Goal: Task Accomplishment & Management: Manage account settings

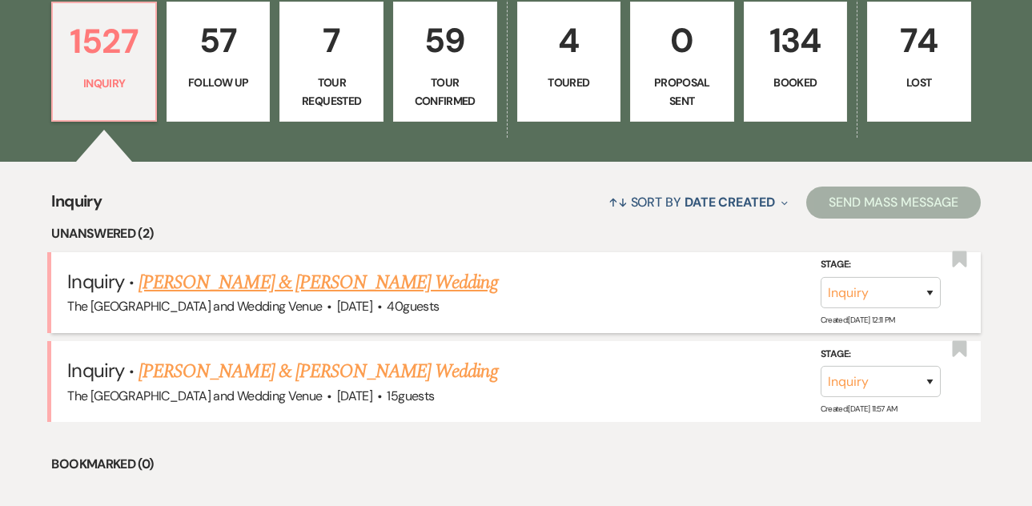
scroll to position [545, 0]
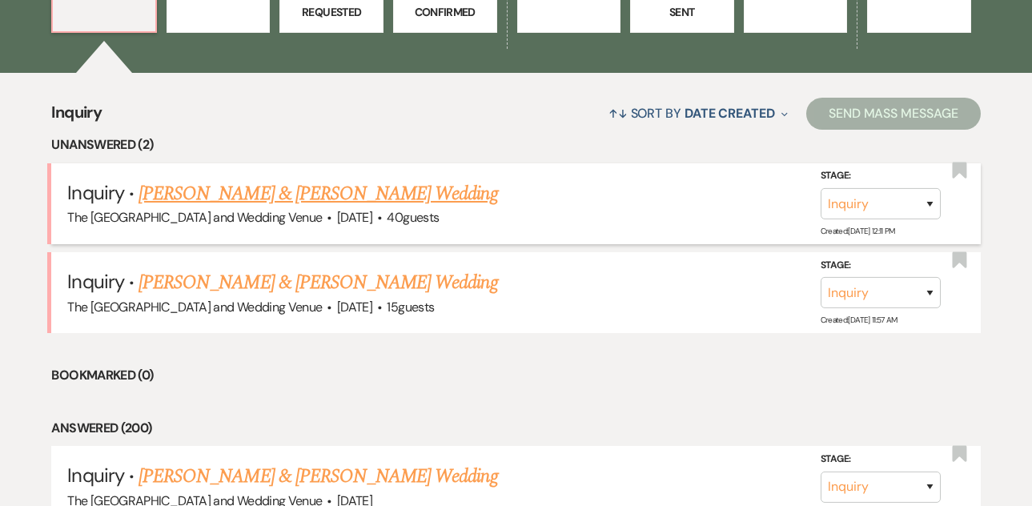
click at [313, 191] on link "[PERSON_NAME] & [PERSON_NAME] Wedding" at bounding box center [318, 193] width 359 height 29
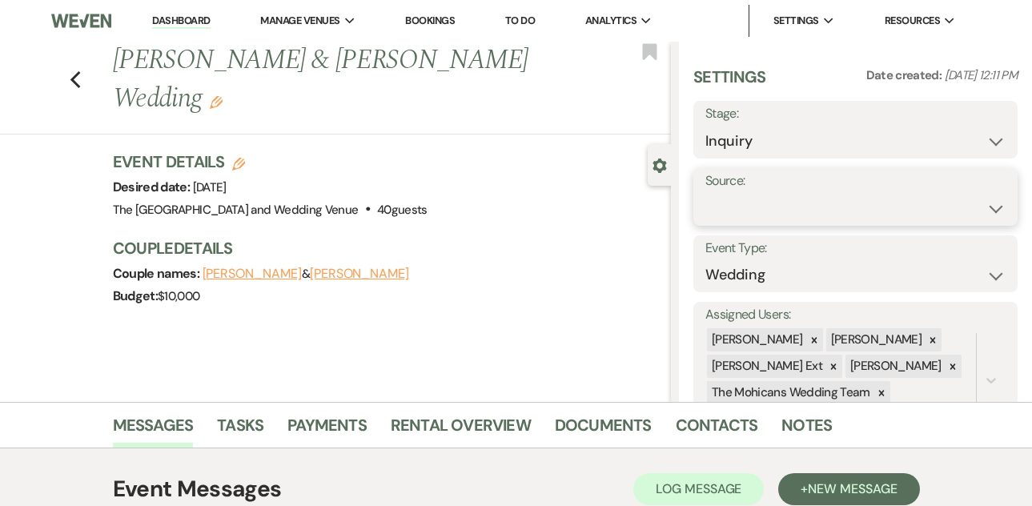
click at [801, 199] on select "Weven Venue Website Instagram Facebook Pinterest Google The Knot Wedding Wire H…" at bounding box center [856, 208] width 300 height 31
select select "5"
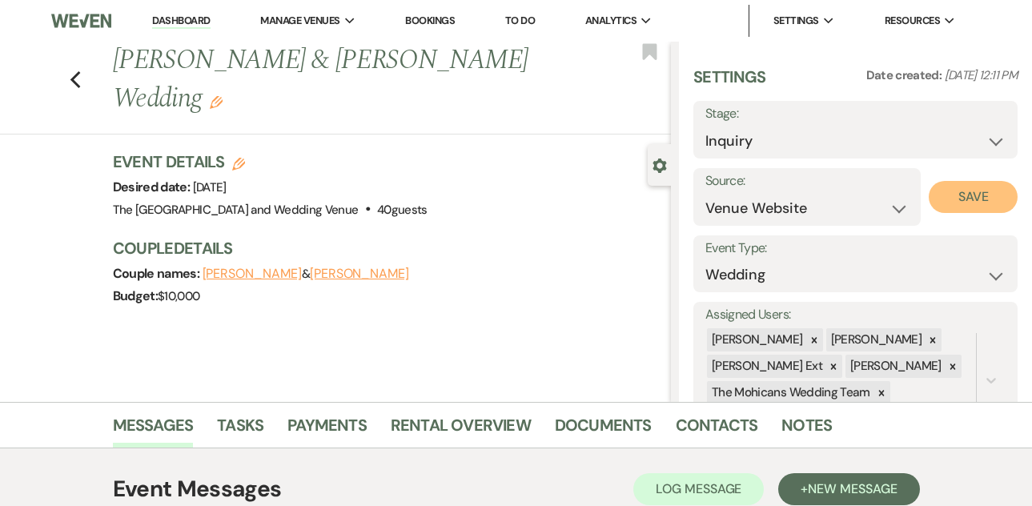
click at [955, 196] on button "Save" at bounding box center [973, 197] width 89 height 32
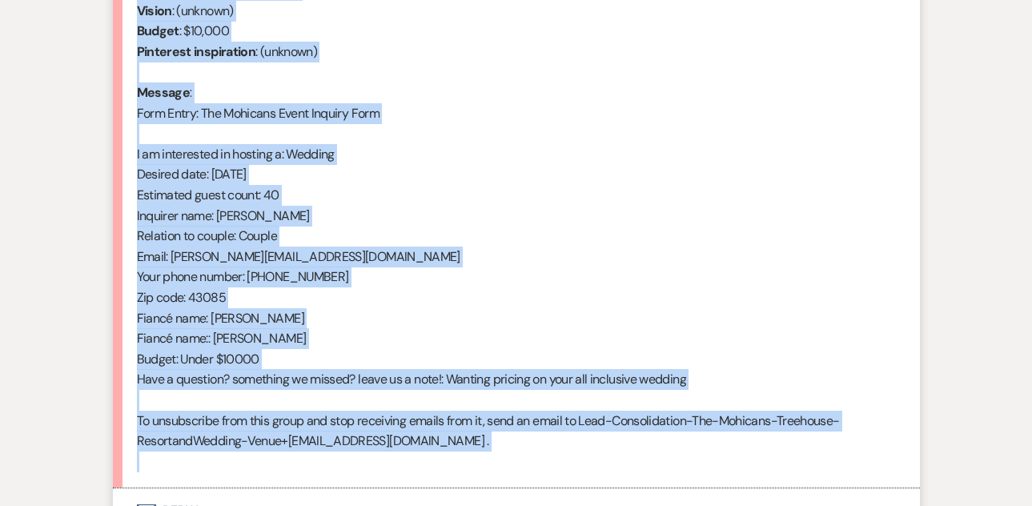
scroll to position [859, 0]
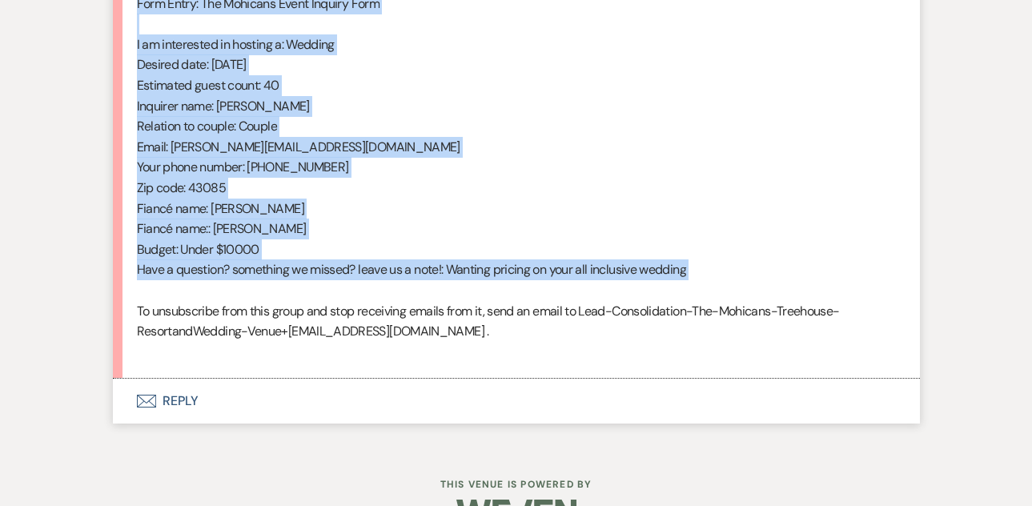
drag, startPoint x: 137, startPoint y: 288, endPoint x: 348, endPoint y: 293, distance: 211.5
click at [348, 293] on div "From : [PERSON_NAME] (Client) Event : [PERSON_NAME] & [PERSON_NAME] Event Desir…" at bounding box center [516, 85] width 759 height 553
copy div "From : [PERSON_NAME] (Client) Event : [PERSON_NAME] & [PERSON_NAME] Event Desir…"
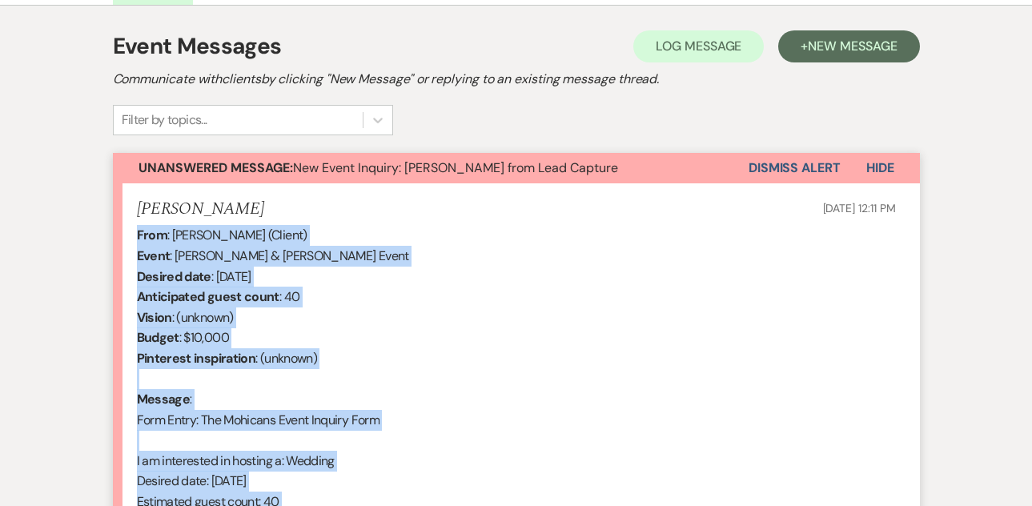
scroll to position [309, 0]
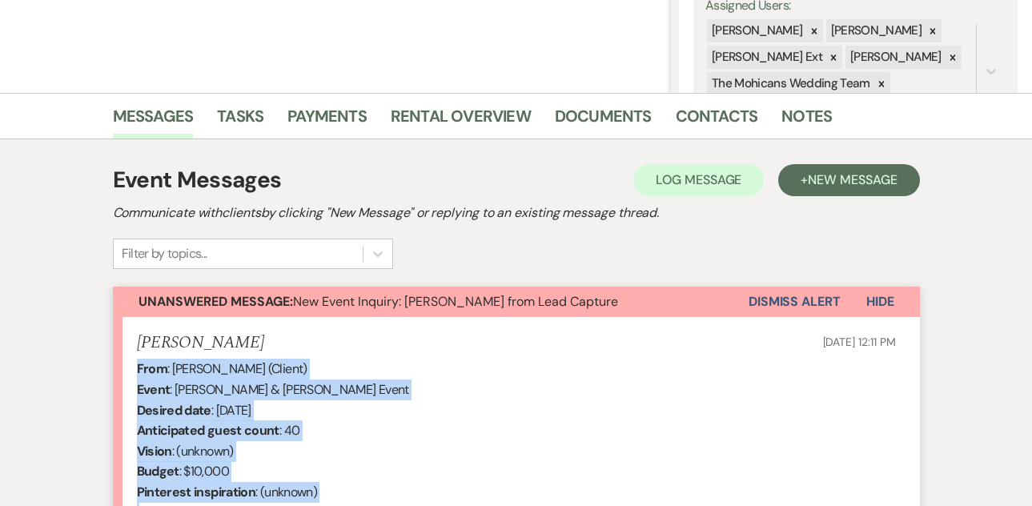
click at [801, 295] on button "Dismiss Alert" at bounding box center [795, 302] width 92 height 30
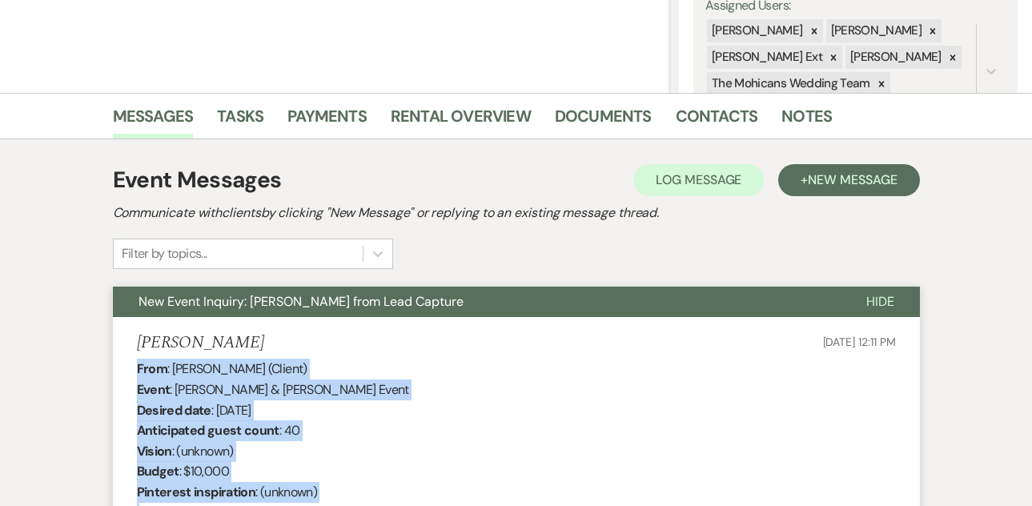
scroll to position [0, 0]
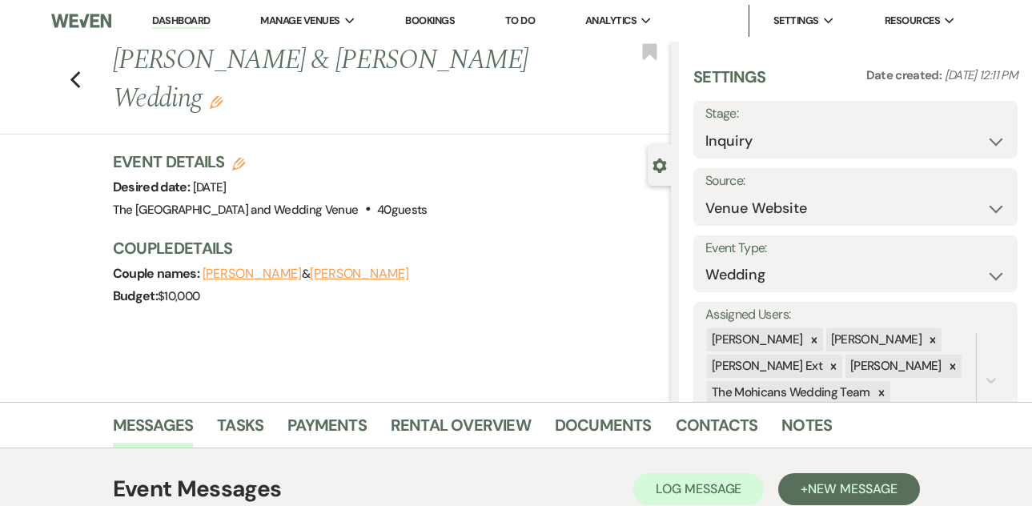
click at [178, 23] on link "Dashboard" at bounding box center [181, 21] width 58 height 15
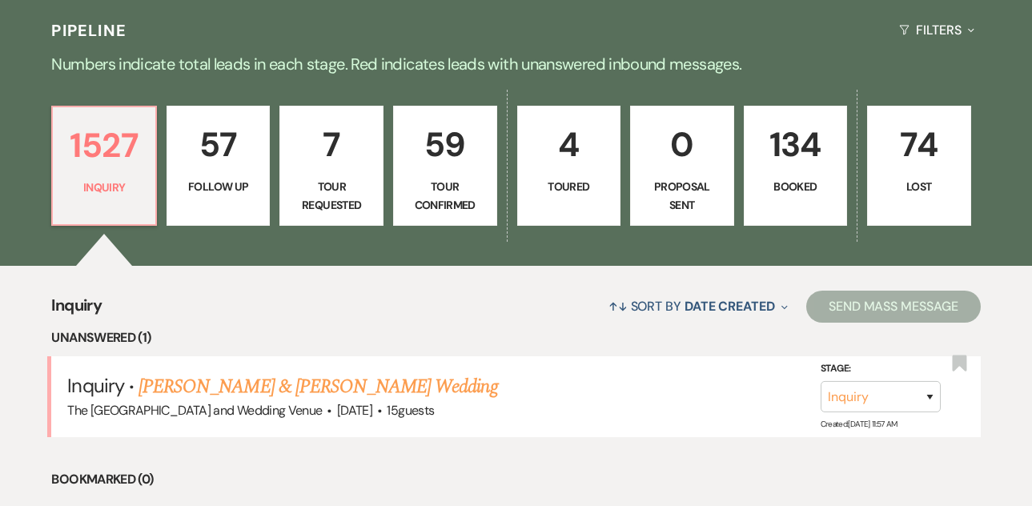
scroll to position [387, 0]
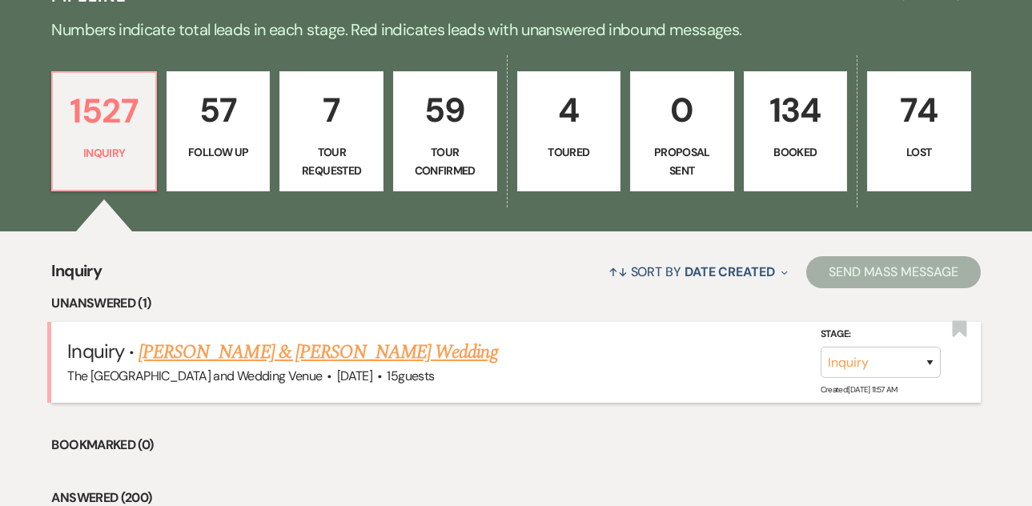
click at [303, 355] on link "[PERSON_NAME] & [PERSON_NAME] Wedding" at bounding box center [318, 352] width 359 height 29
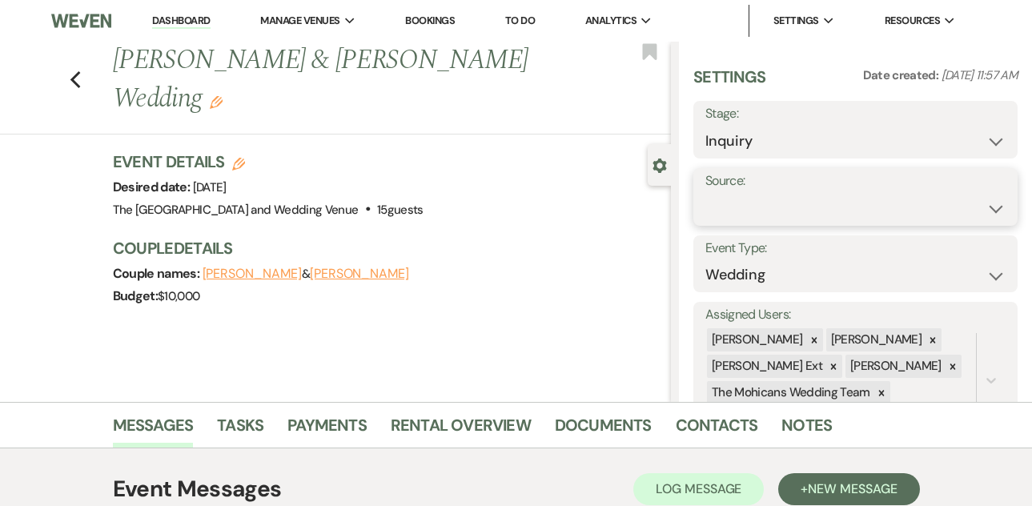
click at [756, 208] on select "Weven Venue Website Instagram Facebook Pinterest Google The Knot Wedding Wire H…" at bounding box center [856, 208] width 300 height 31
select select "5"
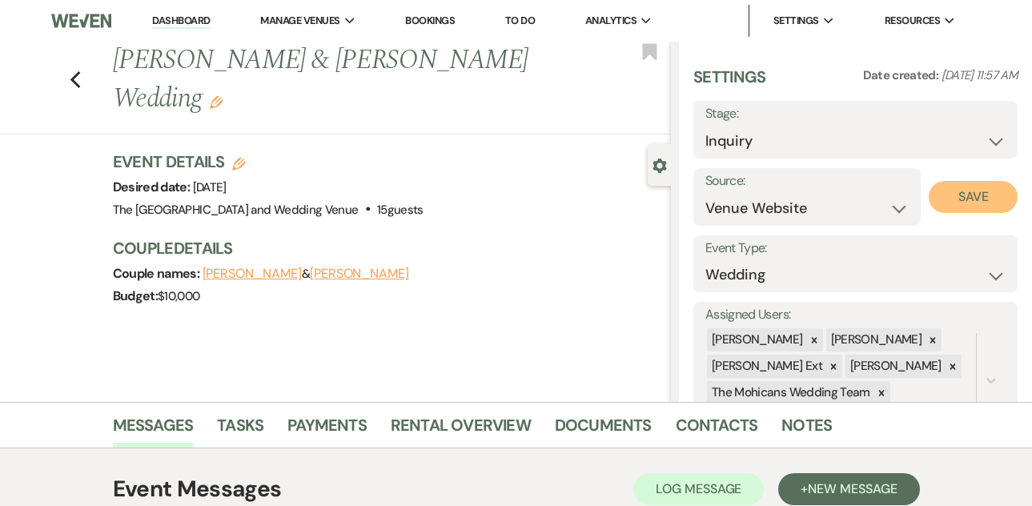
click at [954, 196] on button "Save" at bounding box center [973, 197] width 89 height 32
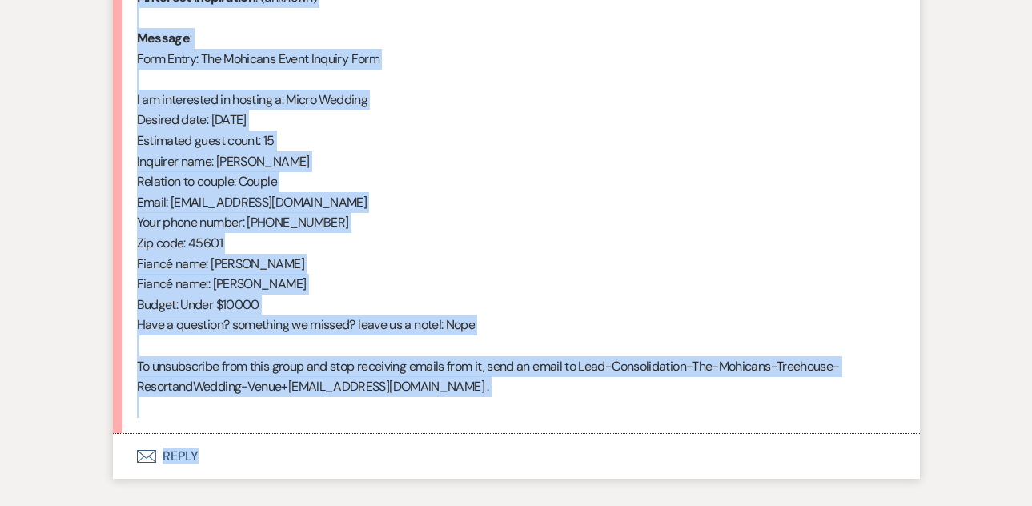
scroll to position [810, 0]
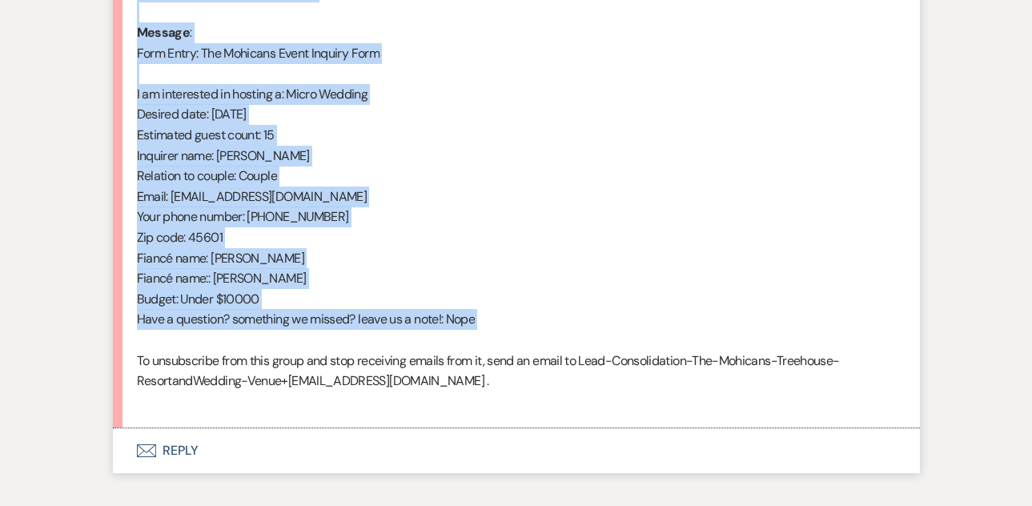
drag, startPoint x: 135, startPoint y: 310, endPoint x: 352, endPoint y: 344, distance: 218.9
click at [352, 344] on div "From : [PERSON_NAME] (Client) Event : [PERSON_NAME] & [PERSON_NAME] Event Desir…" at bounding box center [516, 134] width 759 height 553
copy div "From : [PERSON_NAME] (Client) Event : [PERSON_NAME] & [PERSON_NAME] Event Desir…"
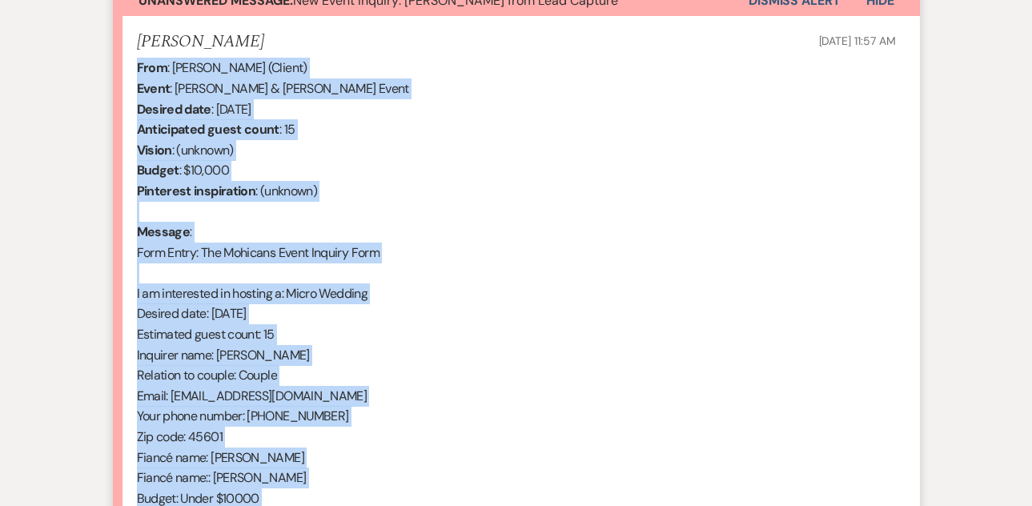
scroll to position [595, 0]
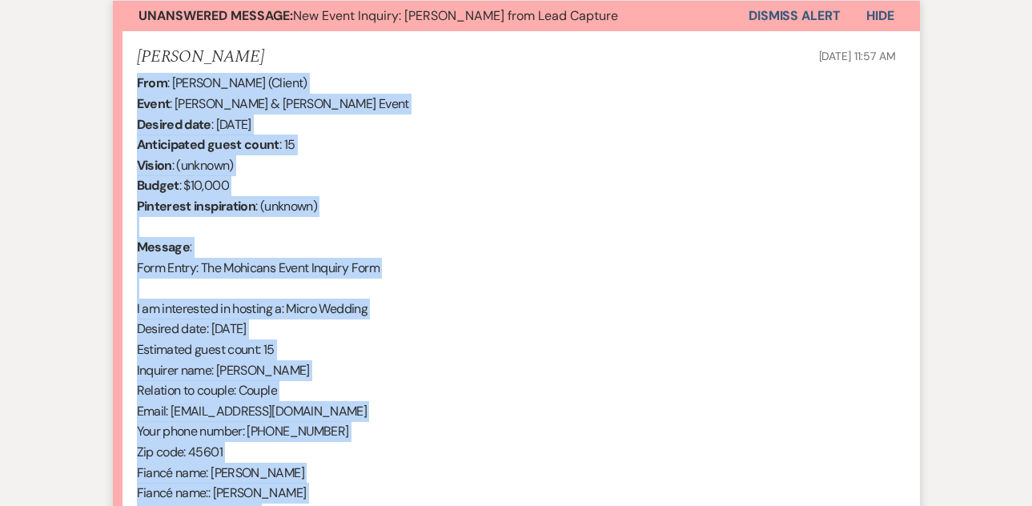
click at [777, 18] on button "Dismiss Alert" at bounding box center [795, 16] width 92 height 30
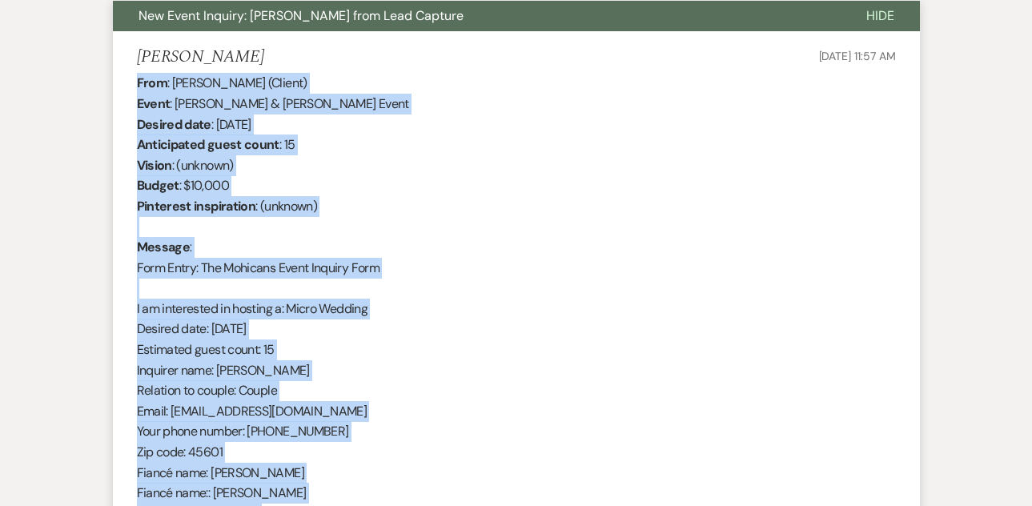
scroll to position [0, 0]
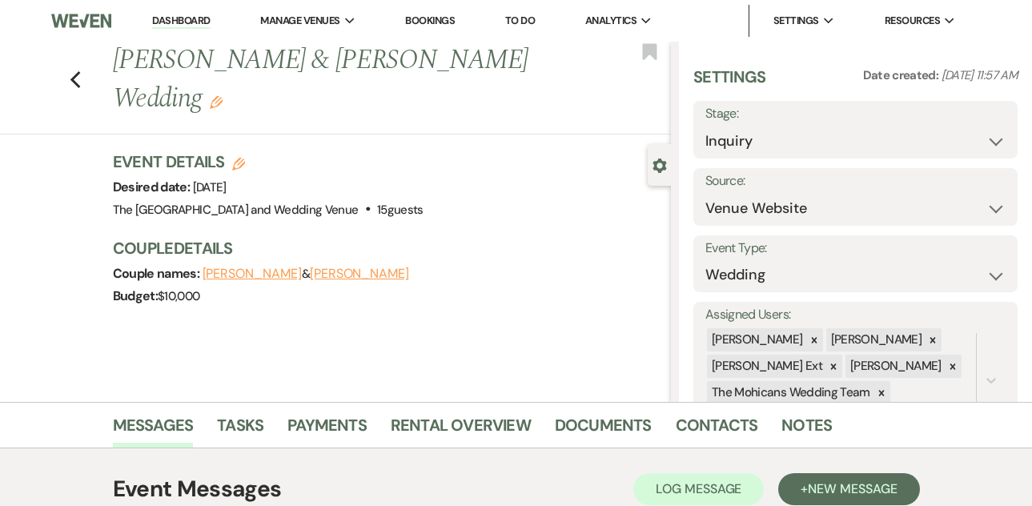
click at [196, 17] on link "Dashboard" at bounding box center [181, 21] width 58 height 15
